Goal: Information Seeking & Learning: Understand process/instructions

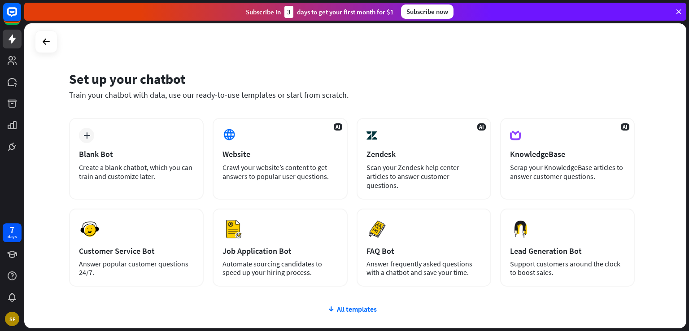
click at [124, 130] on div "plus Blank Bot Create a blank chatbot, which you can train and customize later." at bounding box center [136, 159] width 135 height 82
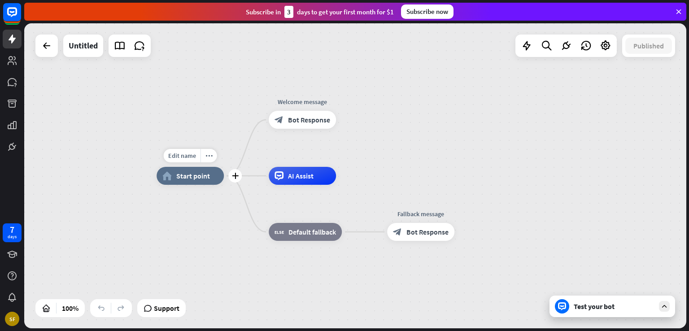
click at [197, 179] on span "Start point" at bounding box center [193, 175] width 34 height 9
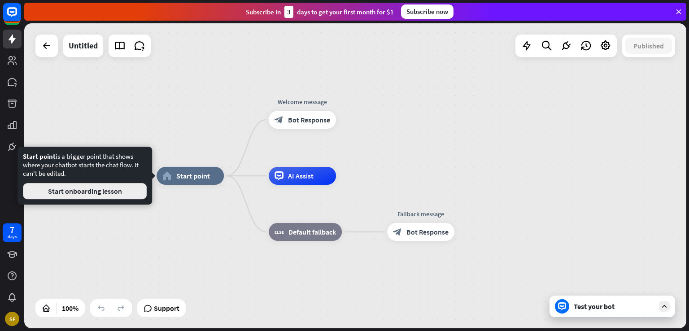
click at [118, 192] on button "Start onboarding lesson" at bounding box center [85, 191] width 124 height 16
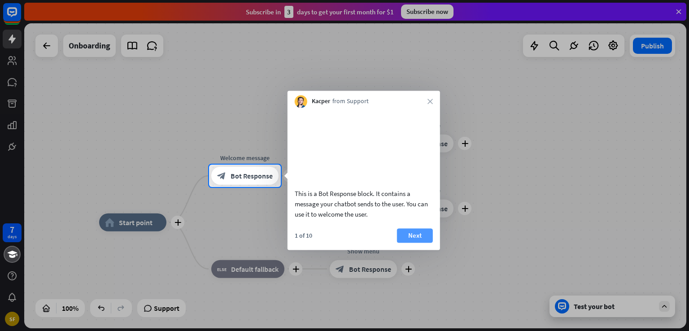
click at [420, 241] on button "Next" at bounding box center [415, 235] width 36 height 14
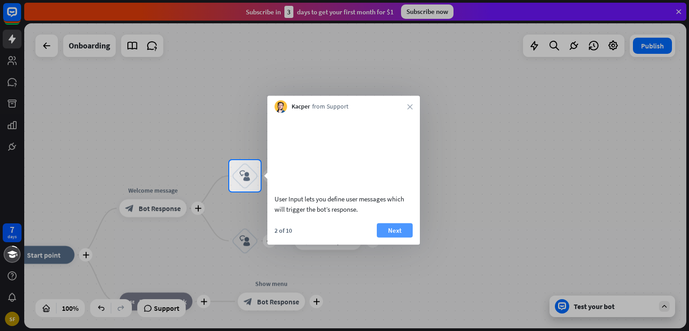
click at [400, 237] on button "Next" at bounding box center [395, 230] width 36 height 14
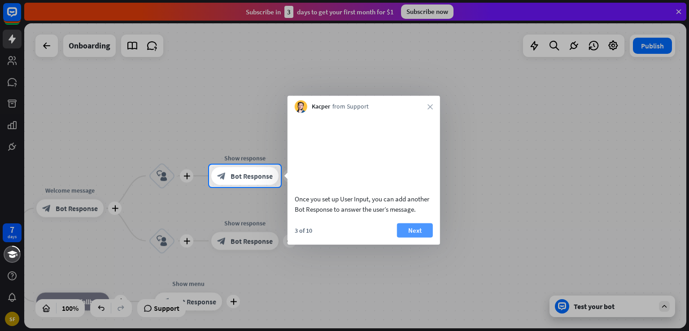
click at [412, 237] on button "Next" at bounding box center [415, 230] width 36 height 14
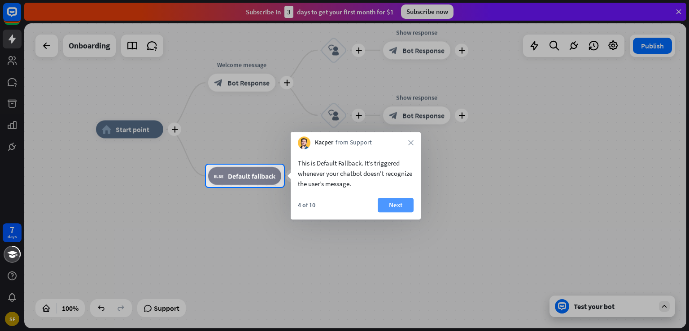
click at [399, 207] on button "Next" at bounding box center [396, 205] width 36 height 14
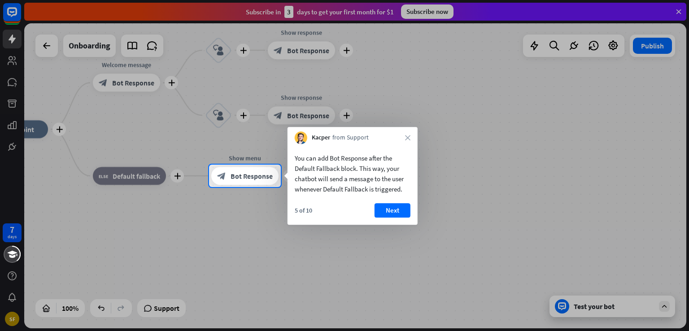
click at [399, 207] on button "Next" at bounding box center [393, 210] width 36 height 14
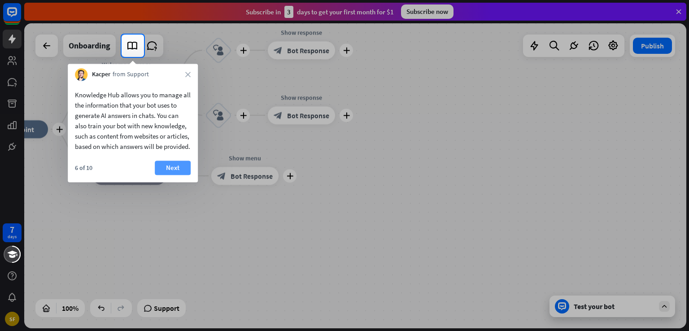
click at [176, 175] on button "Next" at bounding box center [173, 168] width 36 height 14
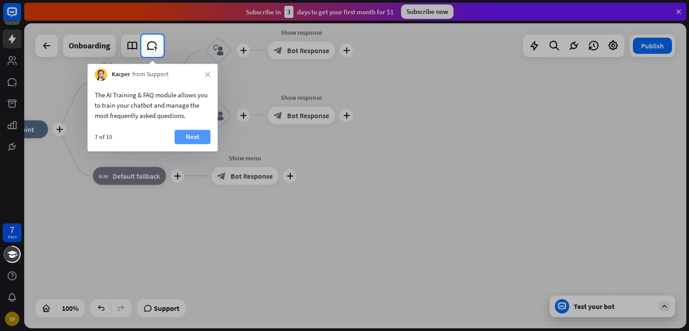
click at [199, 131] on button "Next" at bounding box center [193, 137] width 36 height 14
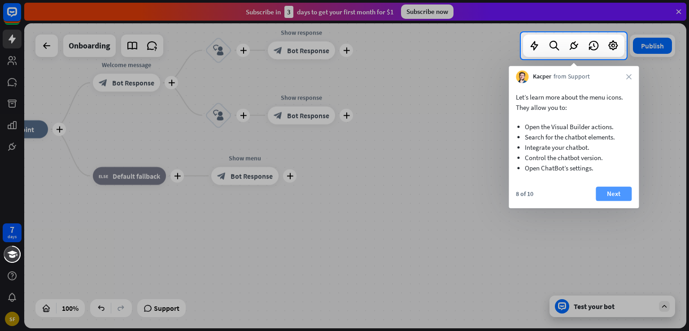
click at [608, 189] on button "Next" at bounding box center [614, 194] width 36 height 14
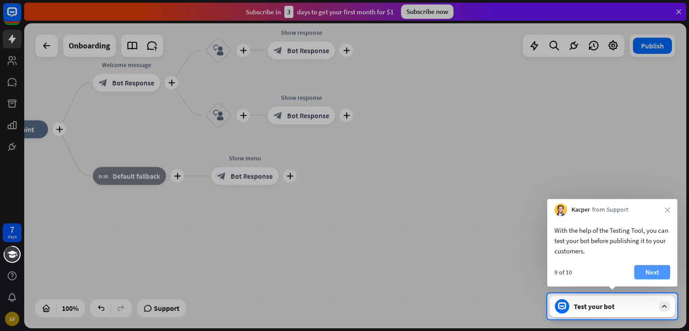
click at [653, 273] on button "Next" at bounding box center [653, 272] width 36 height 14
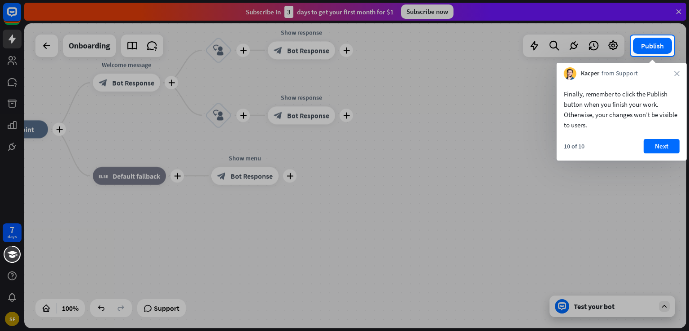
click at [676, 76] on div "Kacper from Support close" at bounding box center [622, 71] width 130 height 17
click at [678, 71] on icon "close" at bounding box center [677, 73] width 5 height 5
